Goal: Transaction & Acquisition: Download file/media

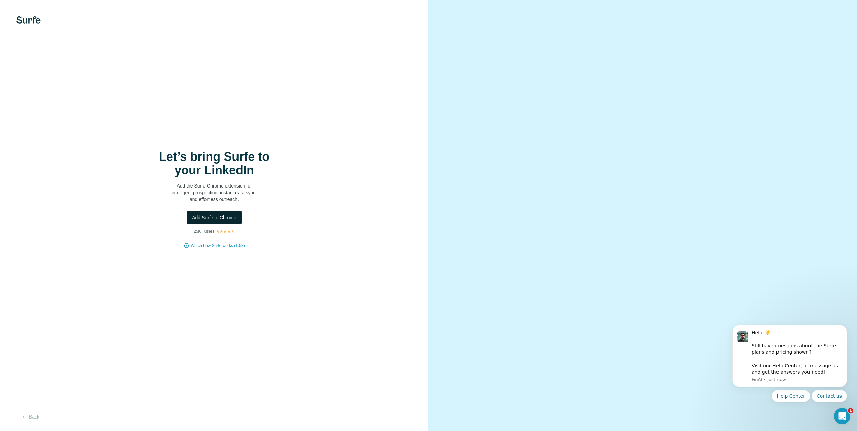
click at [228, 216] on span "Add Surfe to Chrome" at bounding box center [214, 217] width 44 height 7
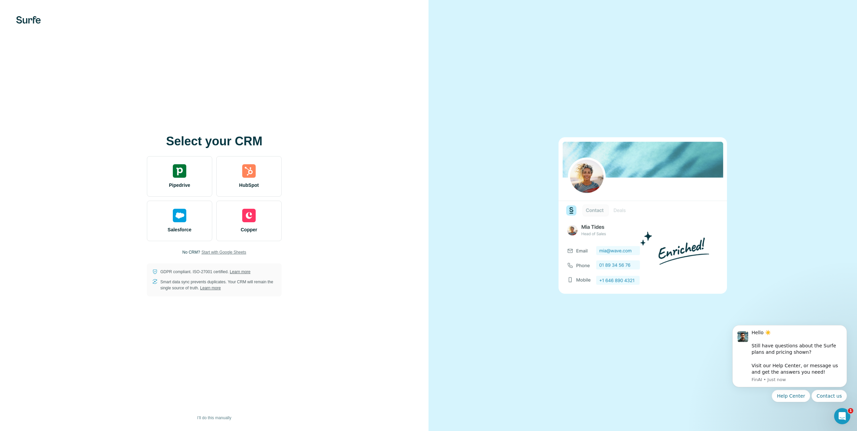
click at [224, 252] on span "Start with Google Sheets" at bounding box center [223, 252] width 45 height 6
